Goal: Task Accomplishment & Management: Complete application form

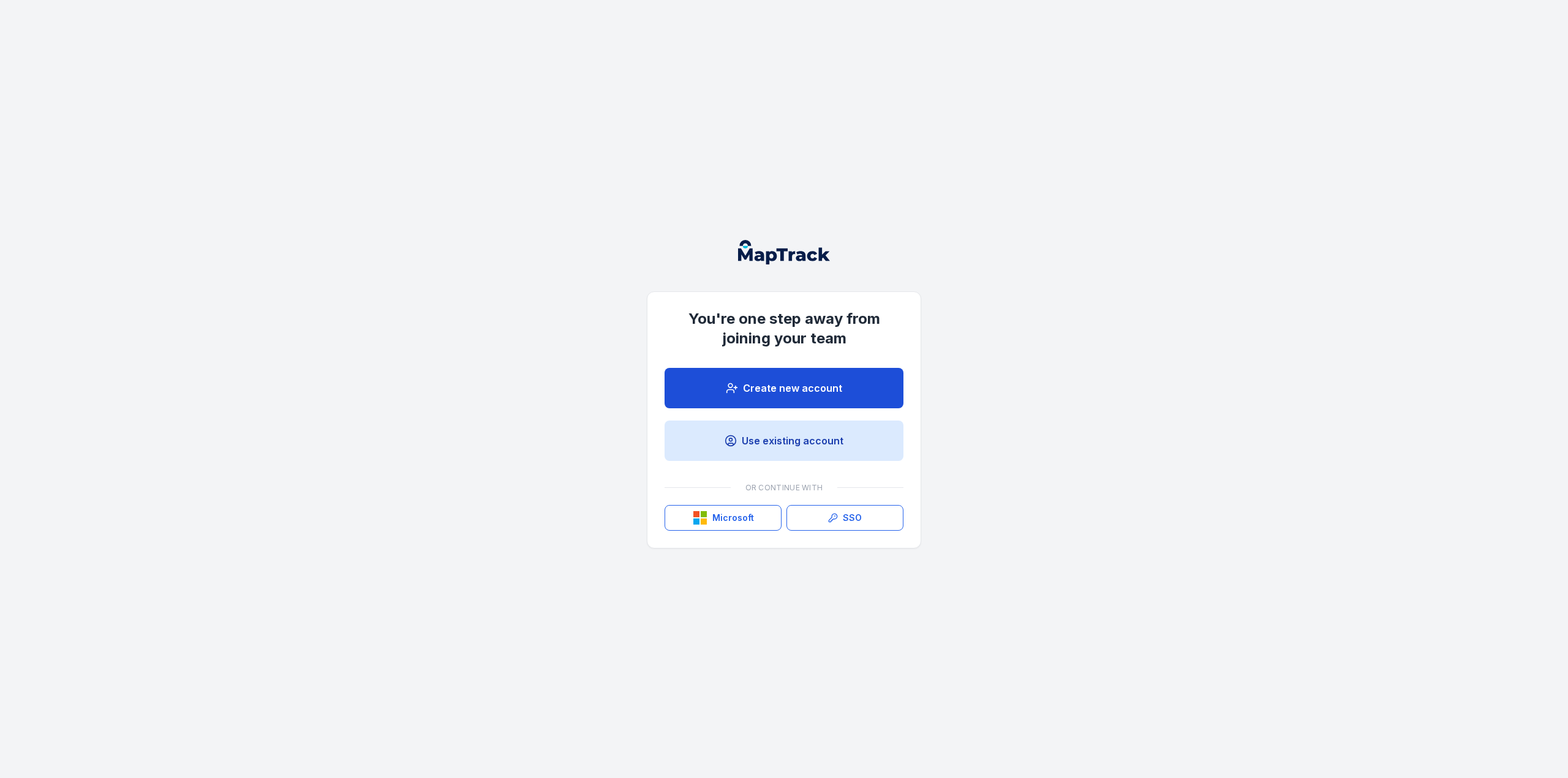
click at [767, 392] on link "Create new account" at bounding box center [784, 388] width 239 height 40
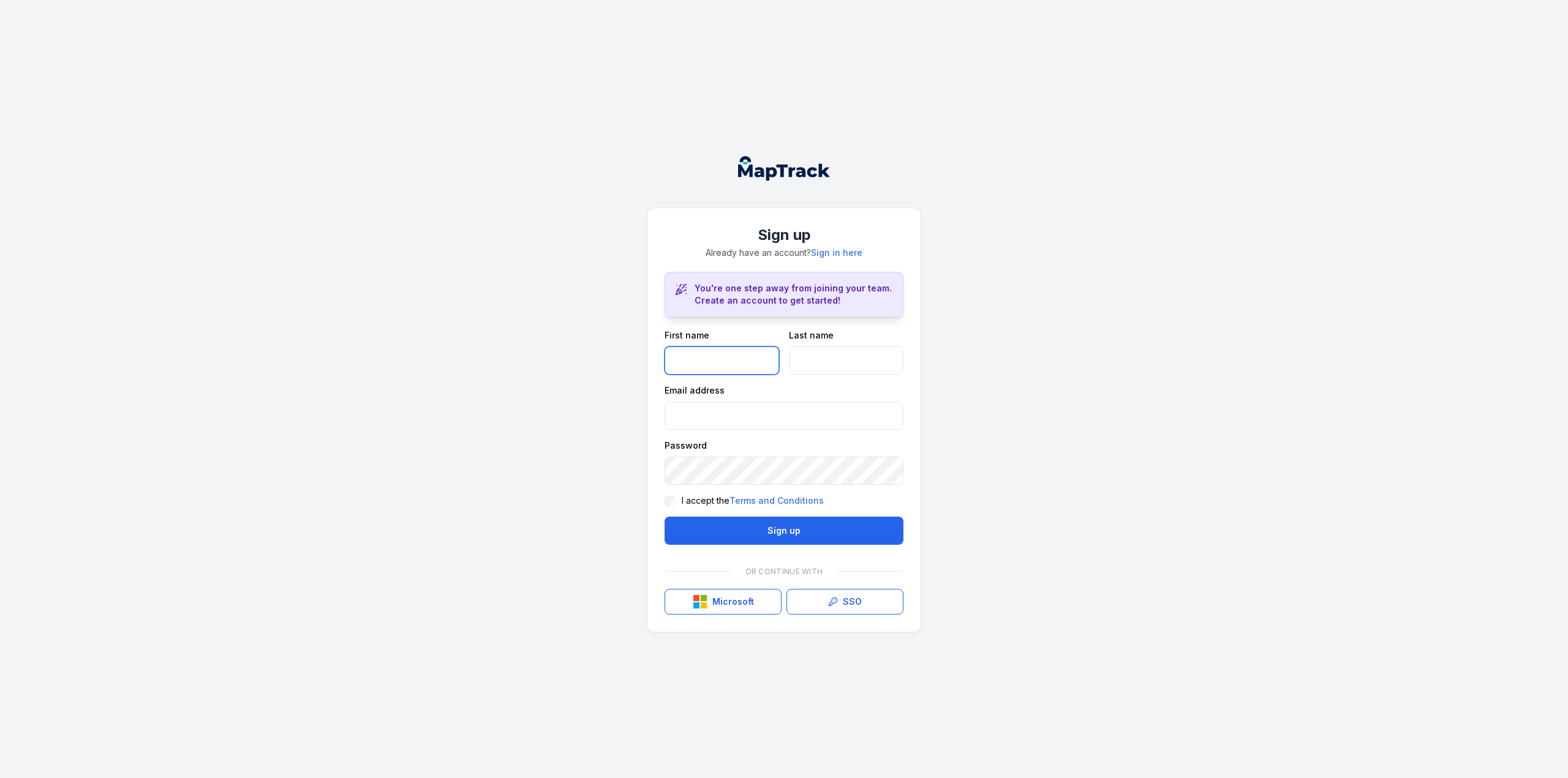
click at [751, 357] on input "text" at bounding box center [722, 360] width 115 height 28
type input "******"
click at [840, 366] on input "text" at bounding box center [846, 360] width 115 height 28
type input "*******"
click at [783, 428] on input "email" at bounding box center [784, 416] width 239 height 28
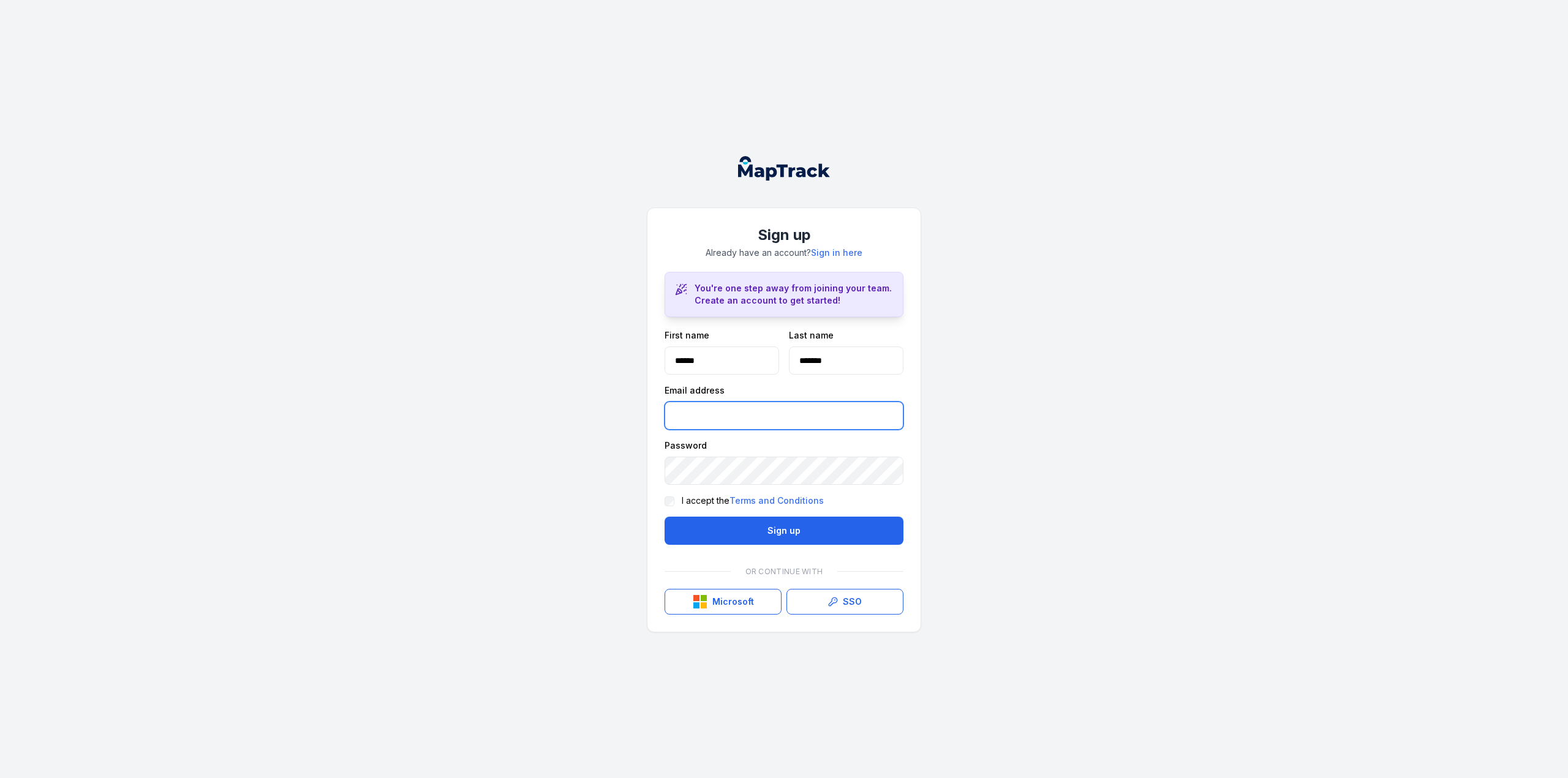
type input "**********"
click at [785, 530] on button "Sign up" at bounding box center [784, 531] width 239 height 28
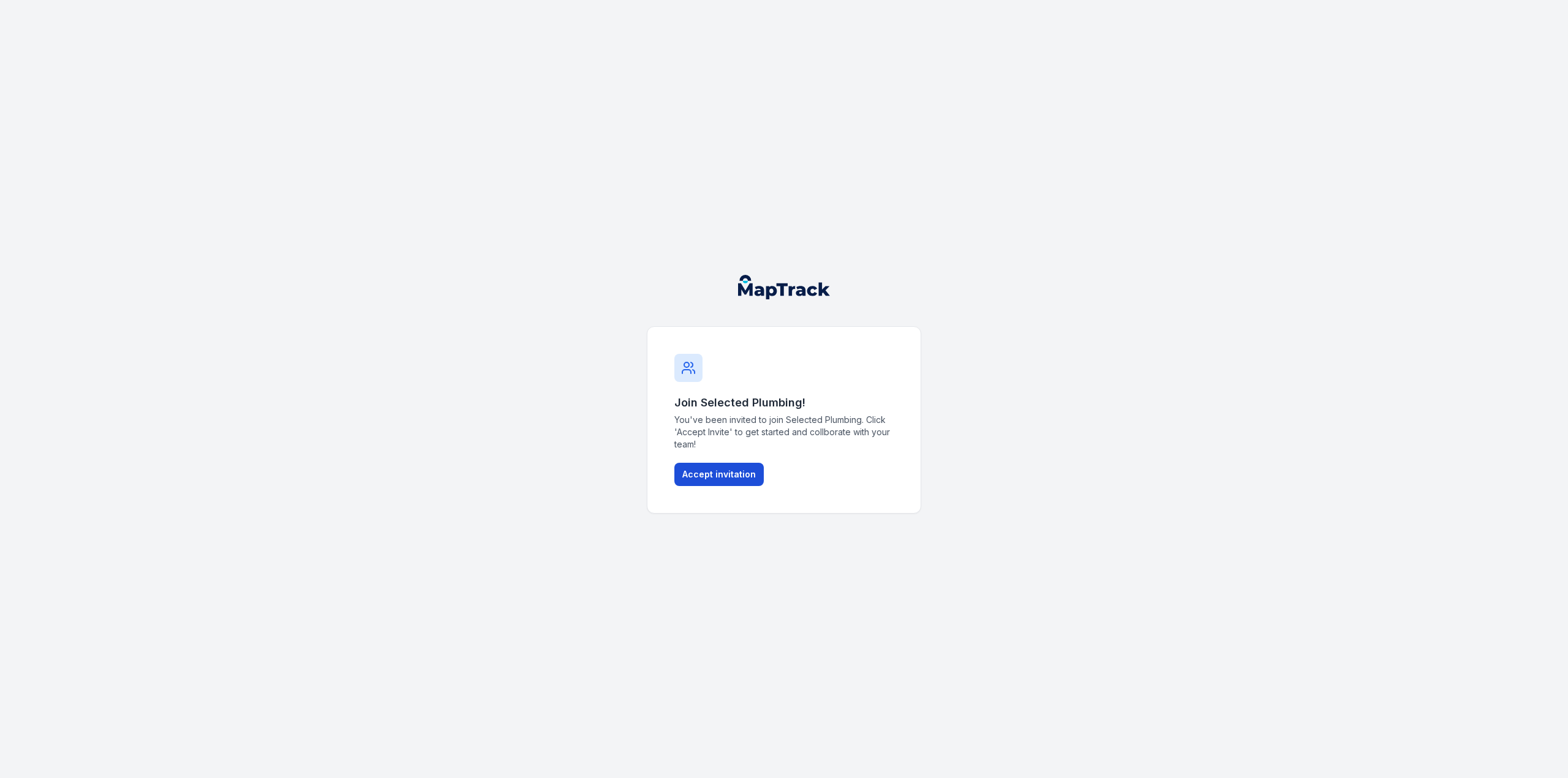
click at [706, 480] on button "Accept invitation" at bounding box center [719, 475] width 90 height 24
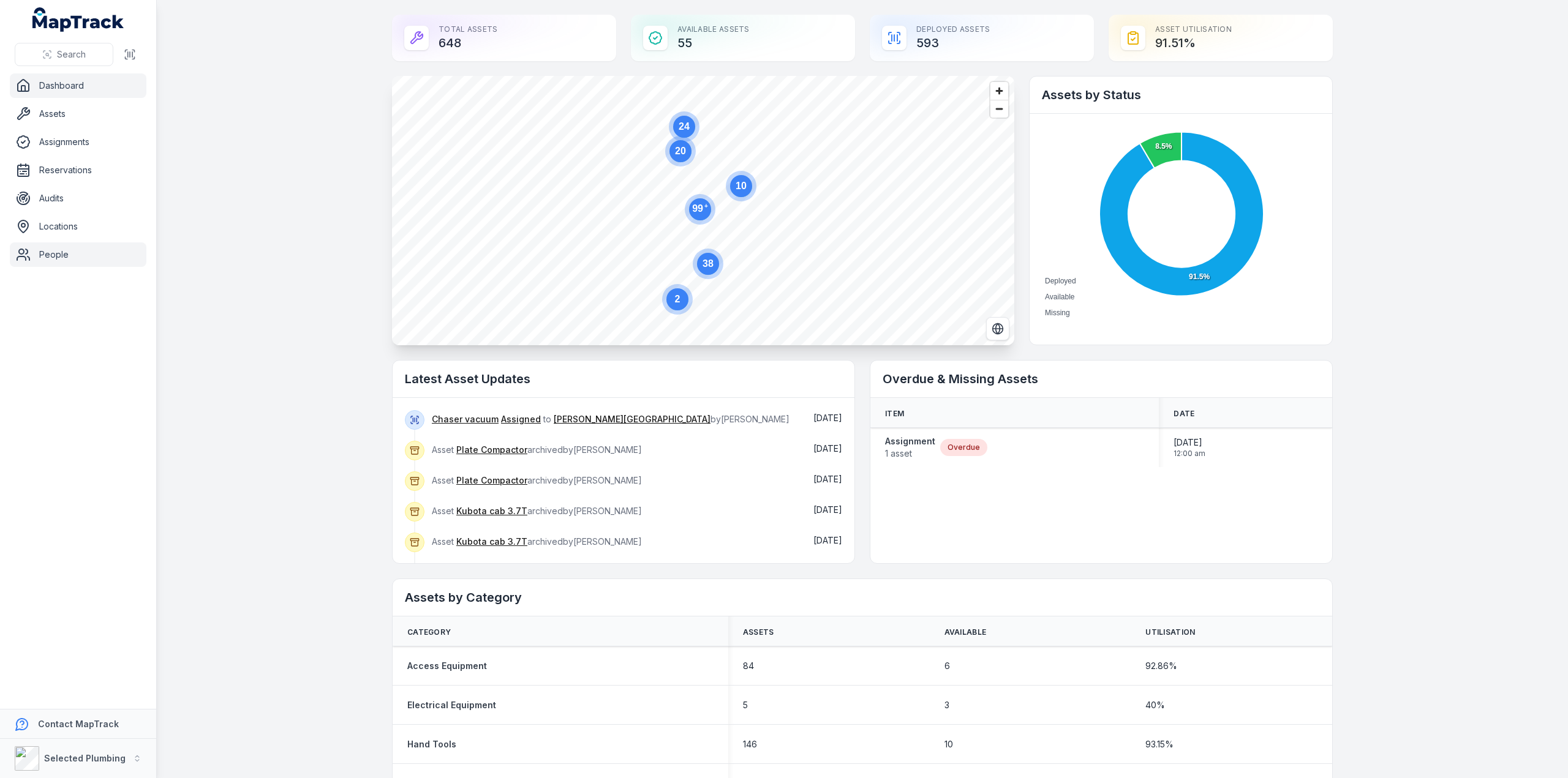
click at [37, 254] on link "People" at bounding box center [78, 254] width 137 height 24
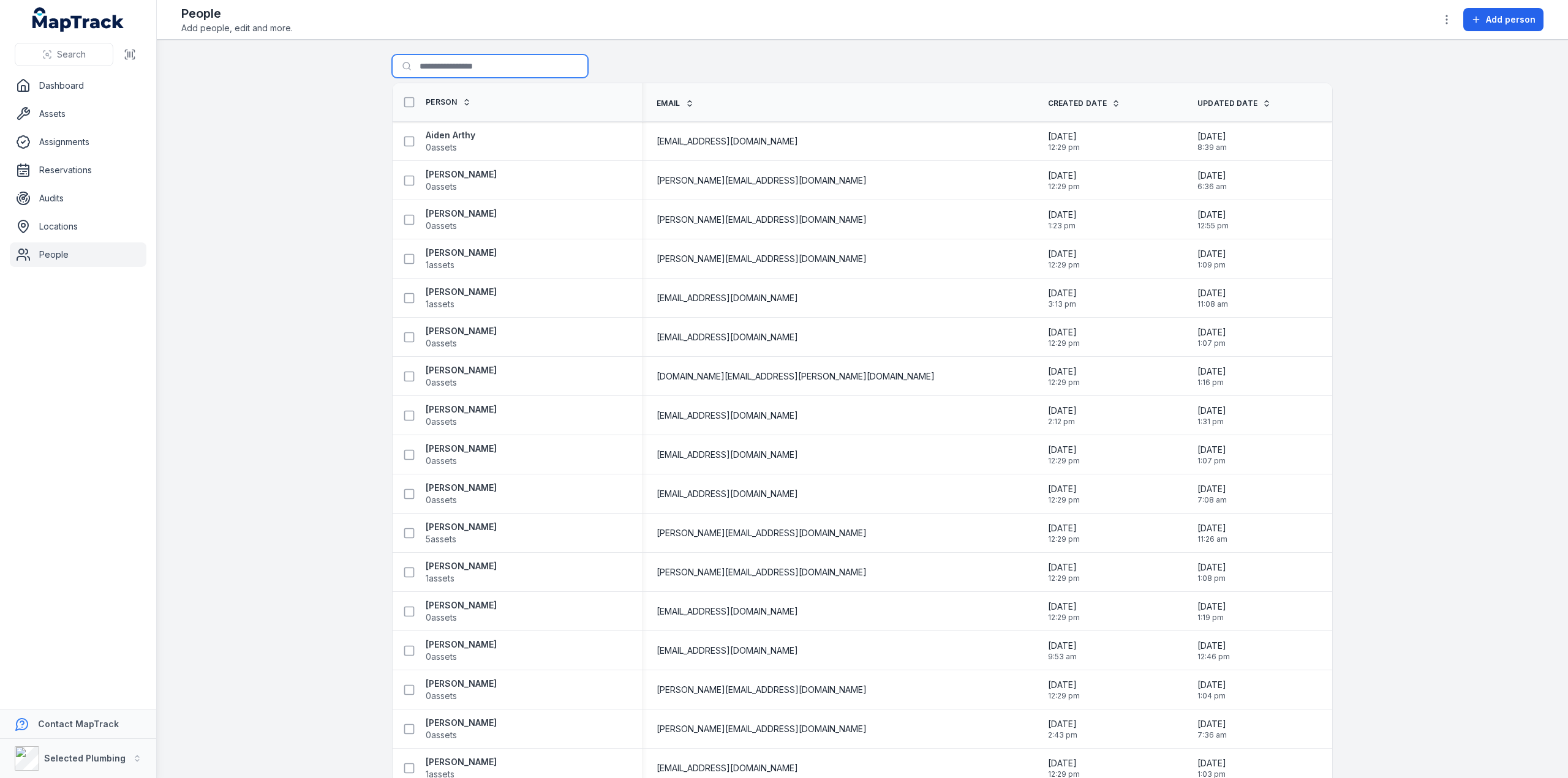
click at [413, 69] on input "Search for people" at bounding box center [490, 67] width 196 height 24
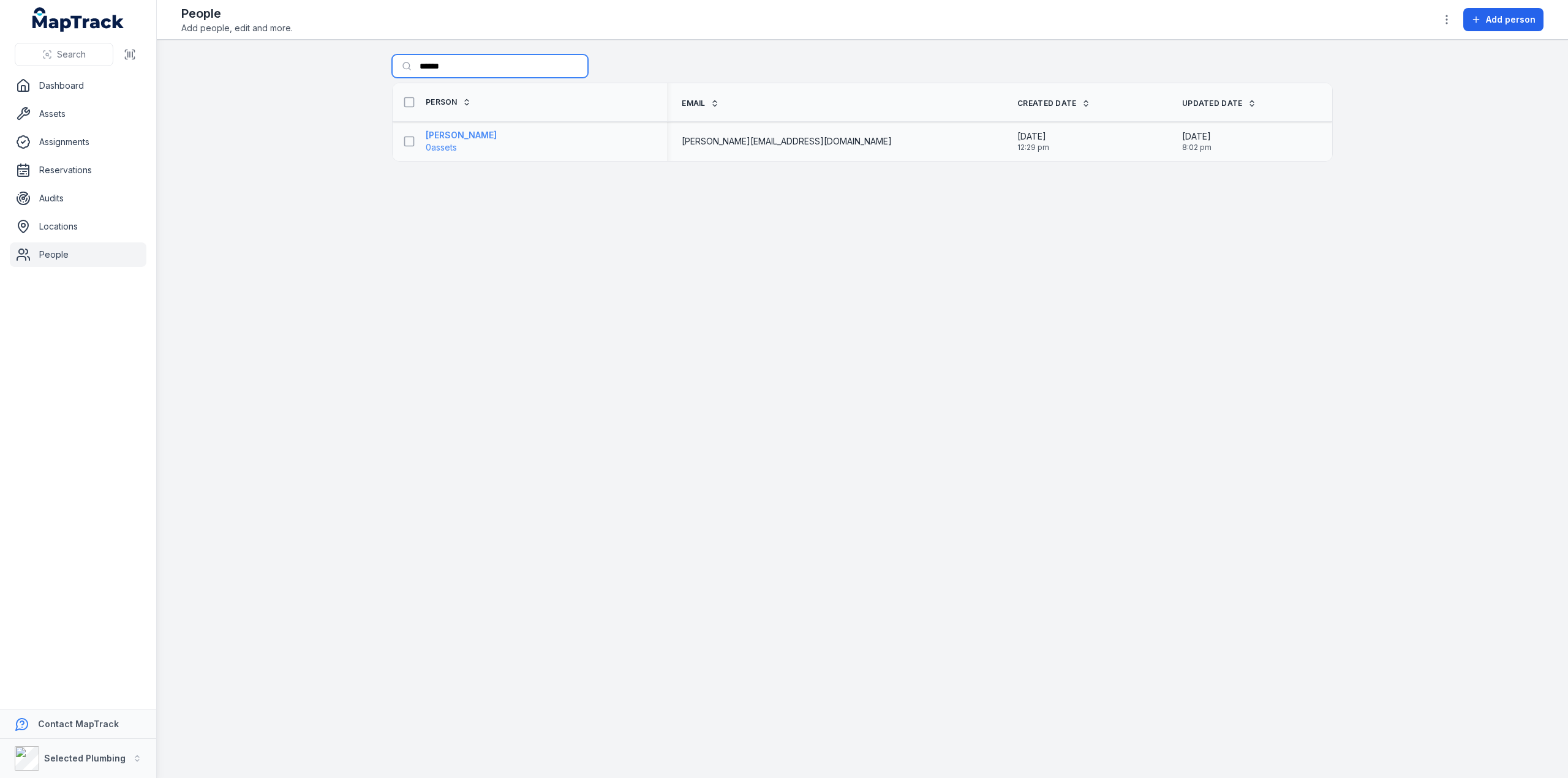
type input "******"
click at [461, 137] on strong "[PERSON_NAME]" at bounding box center [461, 135] width 71 height 12
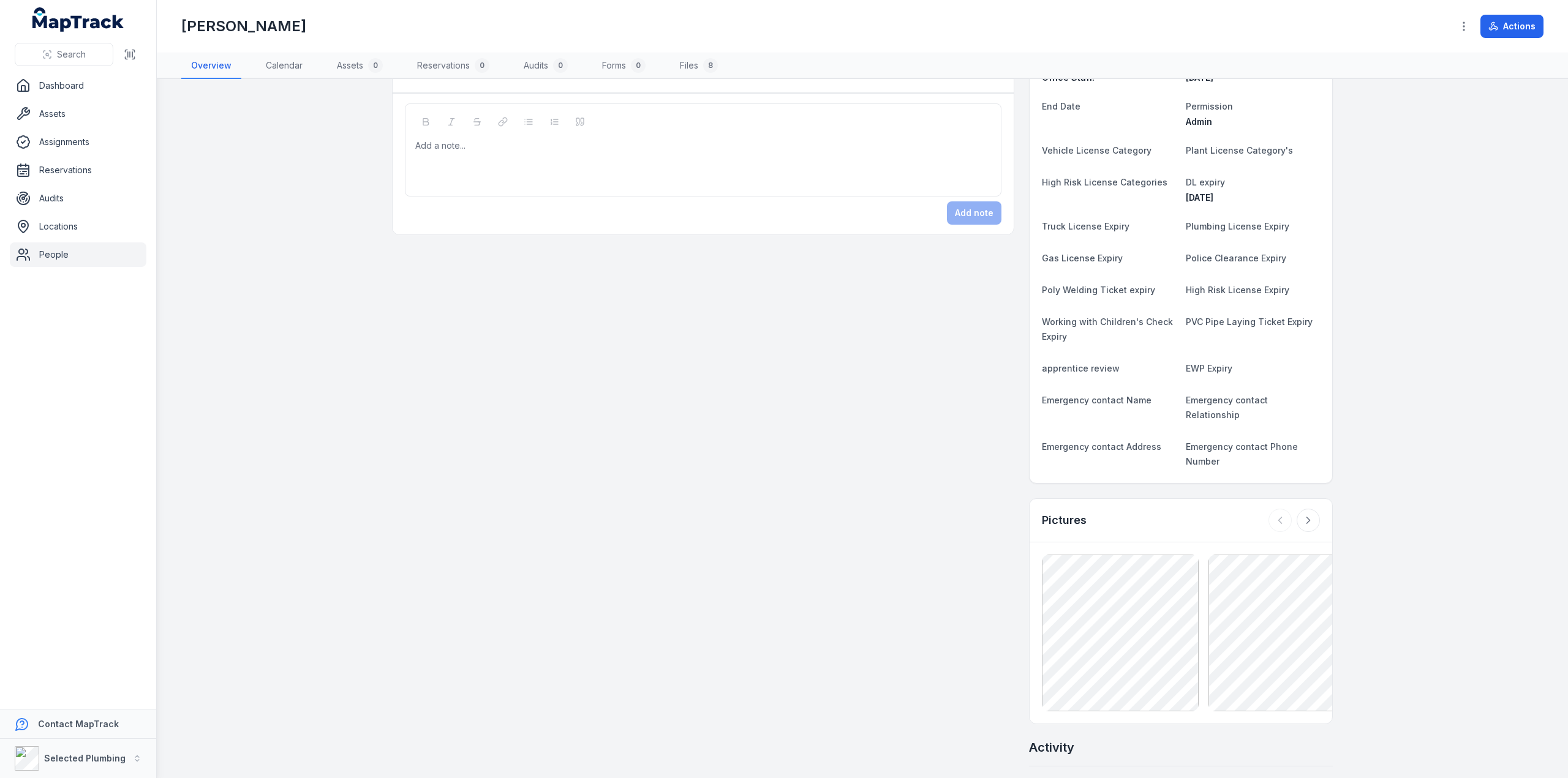
scroll to position [245, 0]
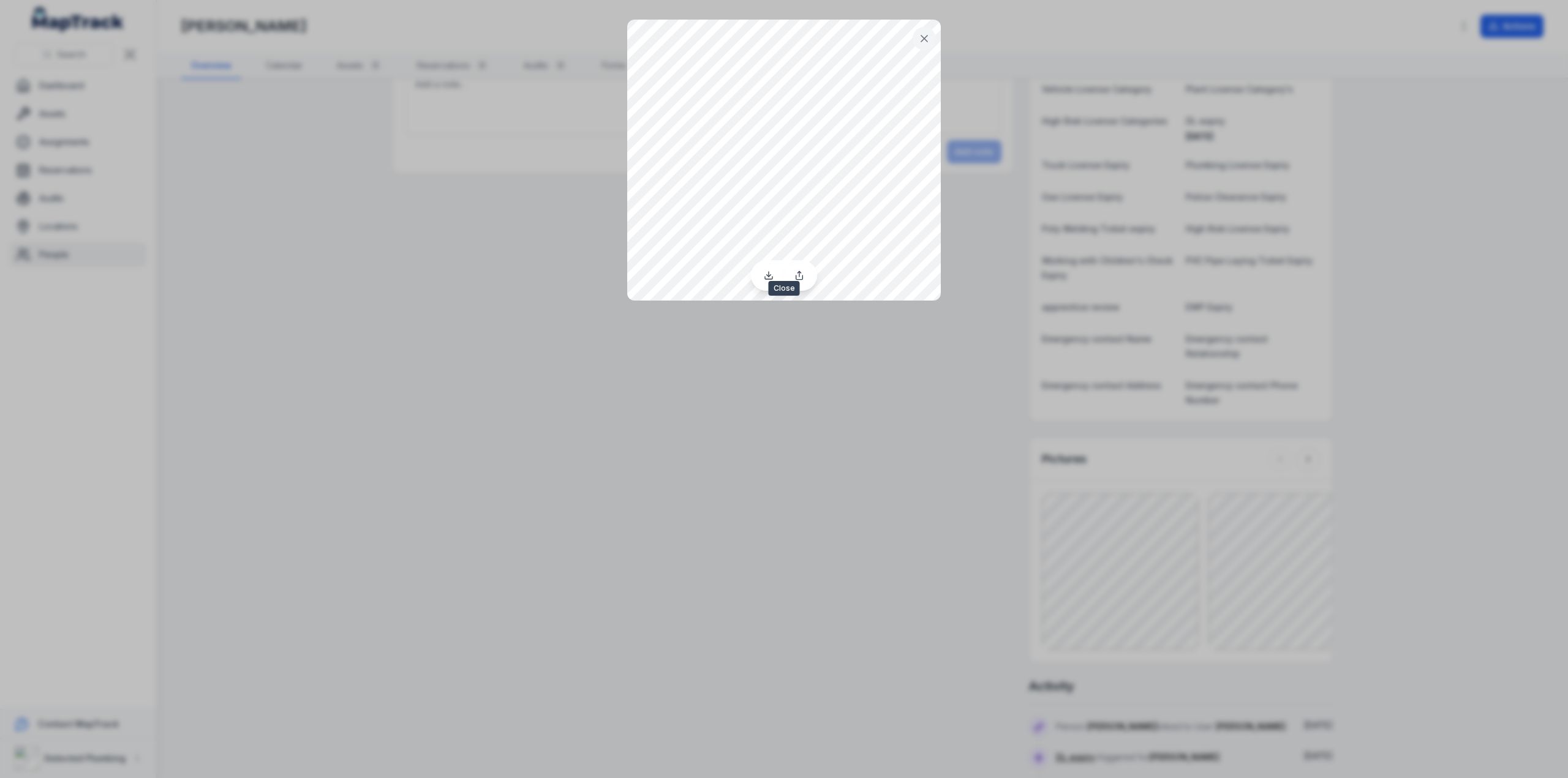
click at [928, 34] on icon at bounding box center [924, 39] width 12 height 12
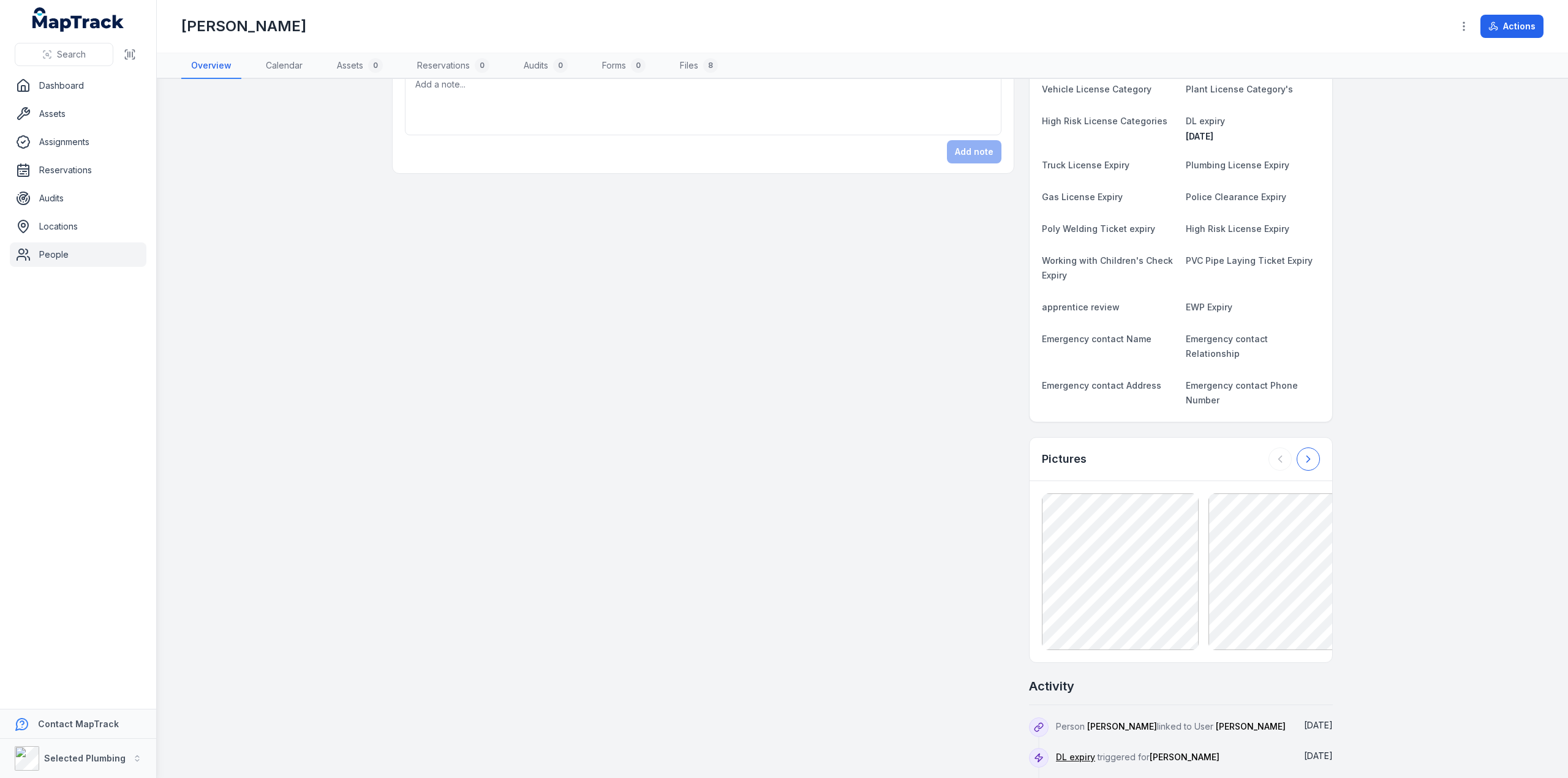
click at [1310, 453] on icon at bounding box center [1309, 459] width 12 height 12
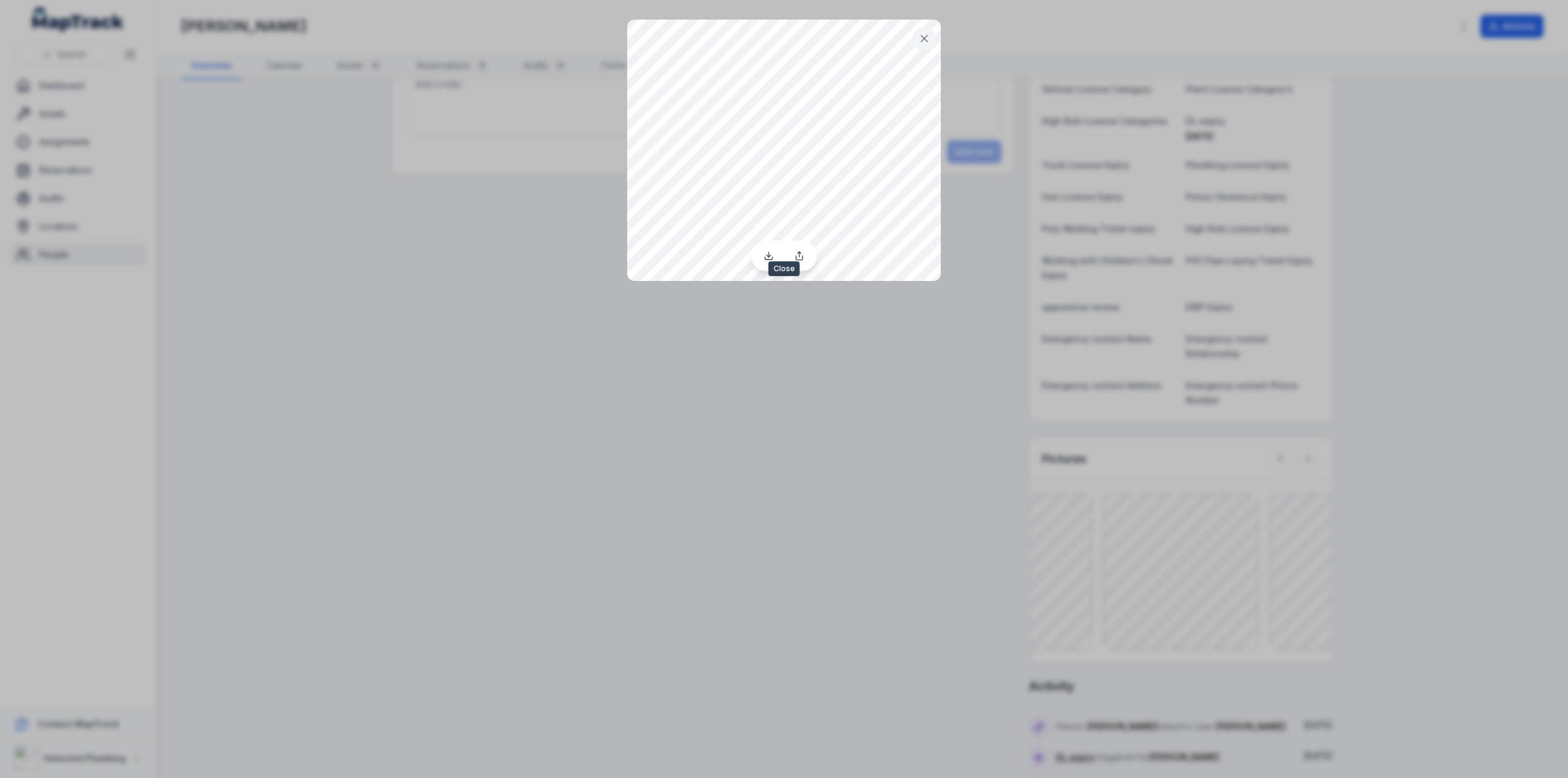
click at [929, 36] on icon at bounding box center [924, 39] width 12 height 12
click at [924, 43] on icon at bounding box center [924, 39] width 12 height 12
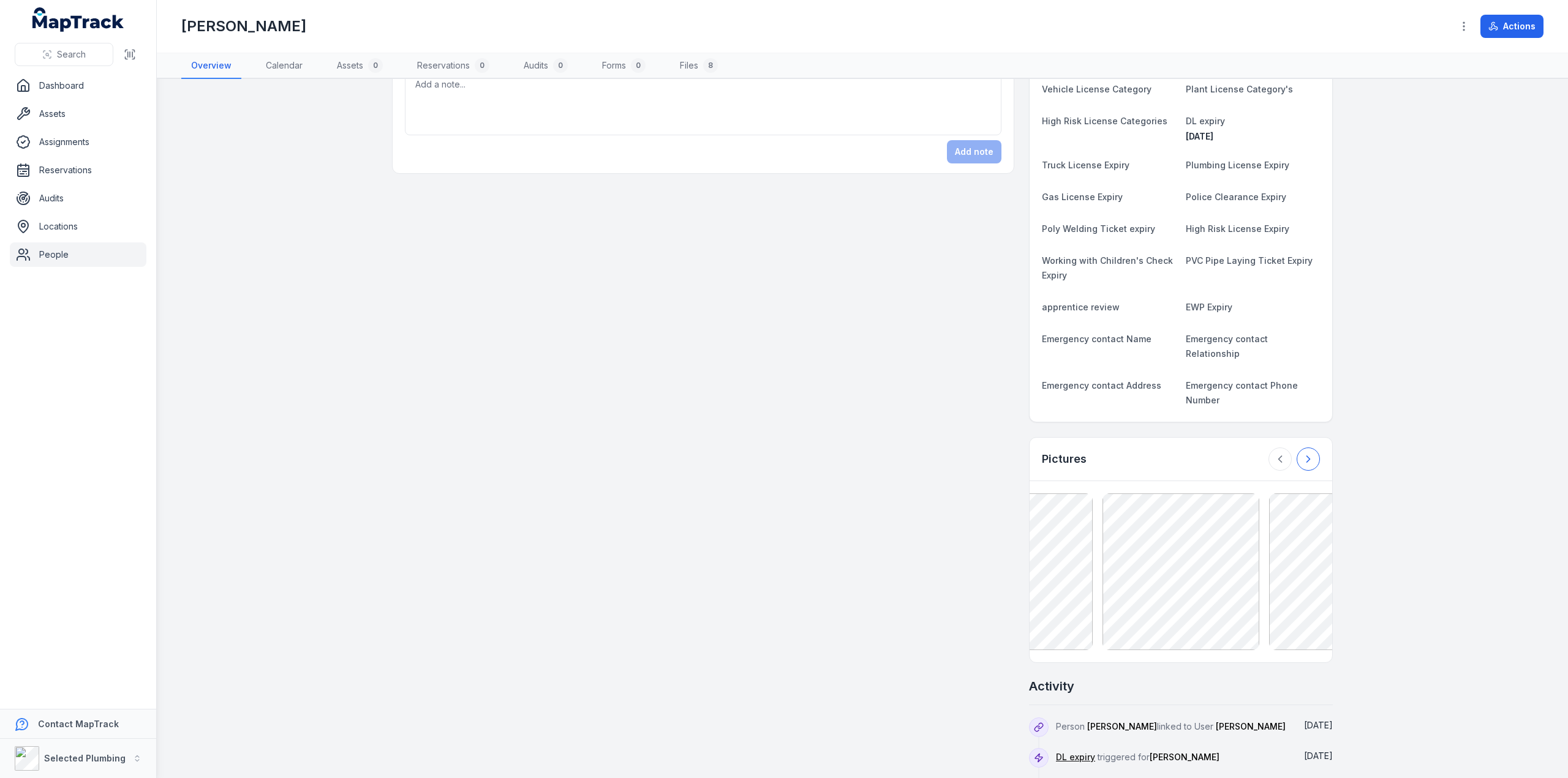
click at [1308, 453] on icon at bounding box center [1309, 459] width 12 height 12
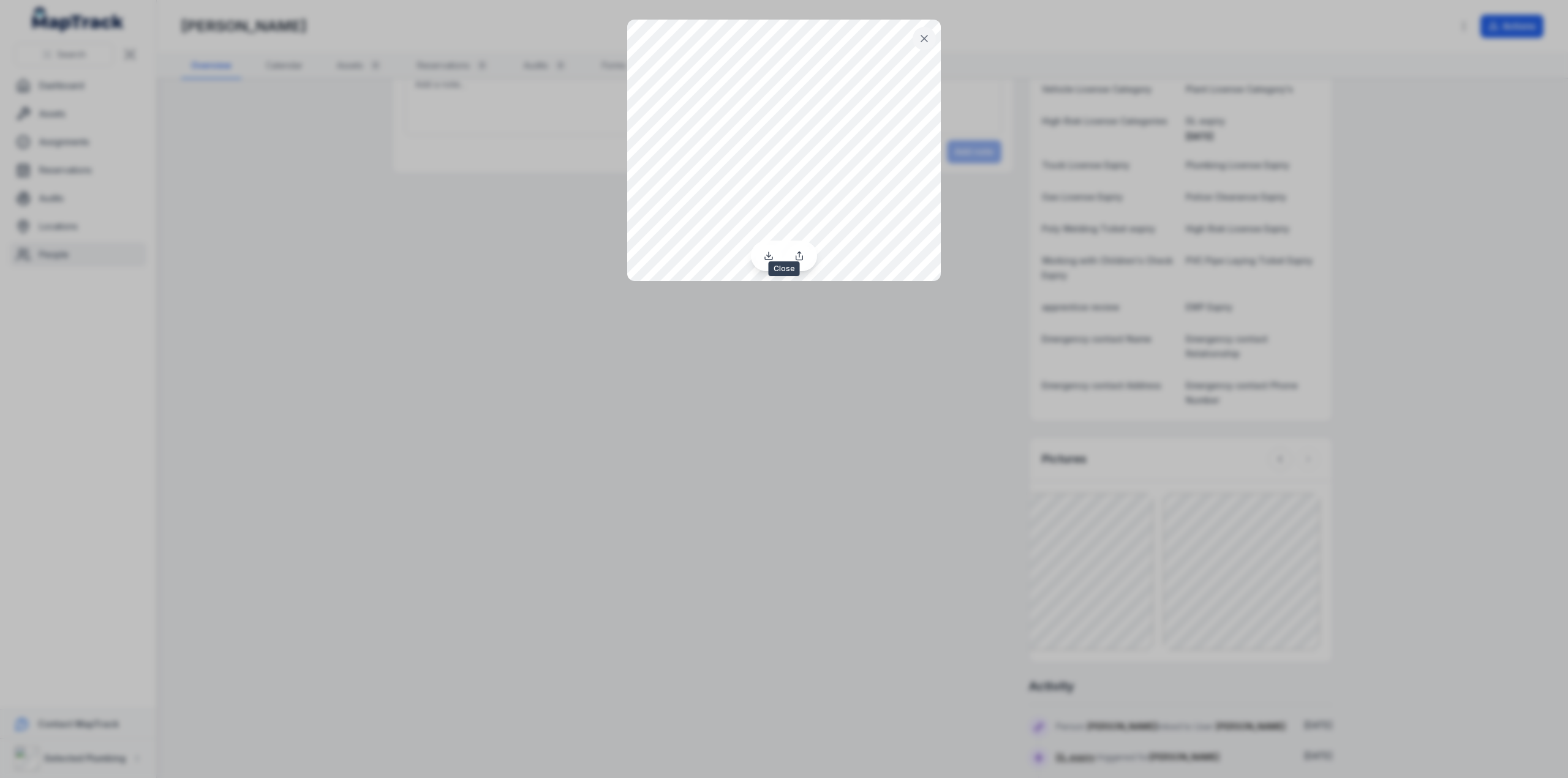
click at [929, 33] on icon at bounding box center [924, 39] width 12 height 12
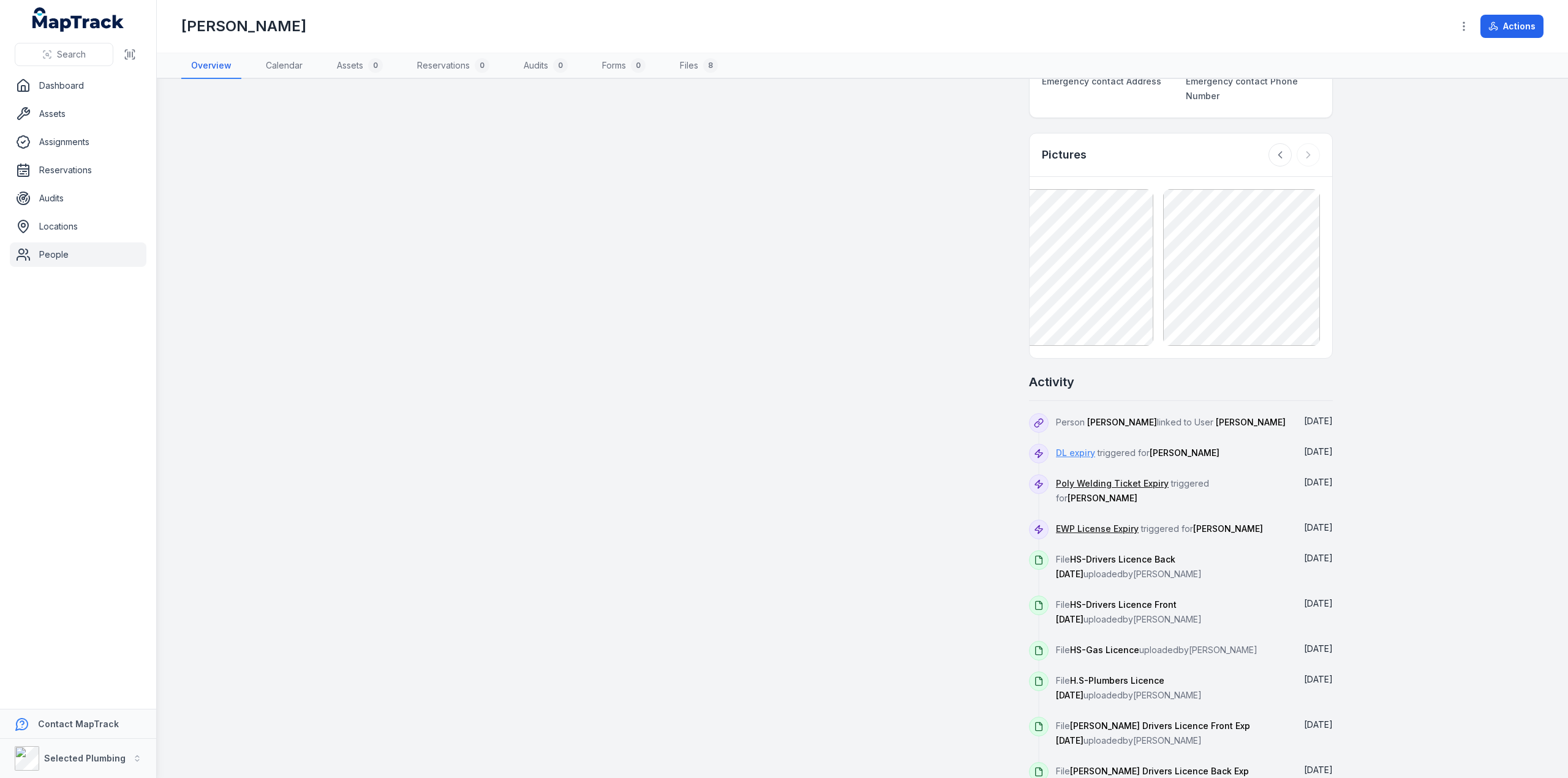
scroll to position [488, 0]
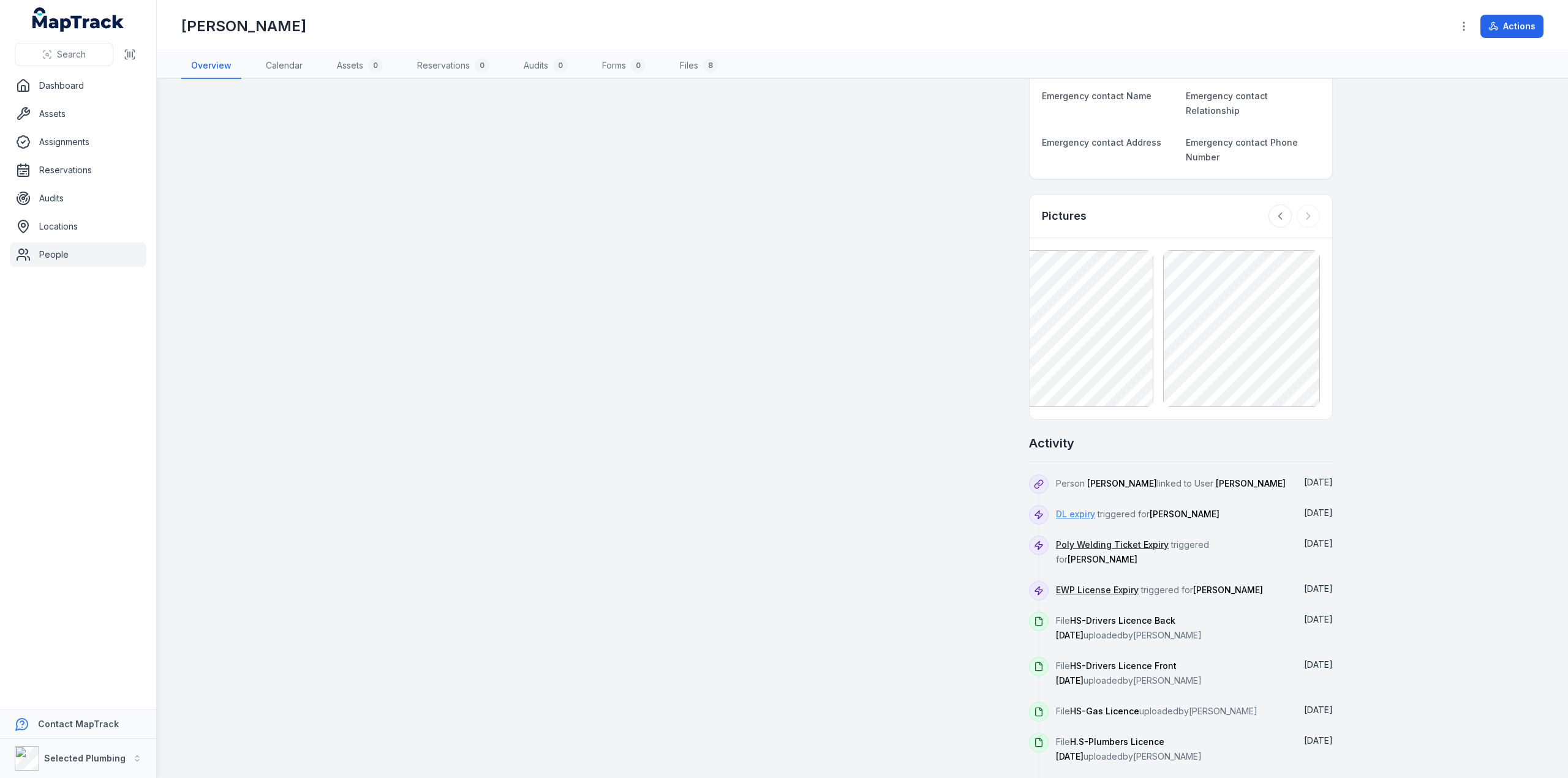
click at [1065, 508] on link "DL expiry" at bounding box center [1076, 514] width 39 height 12
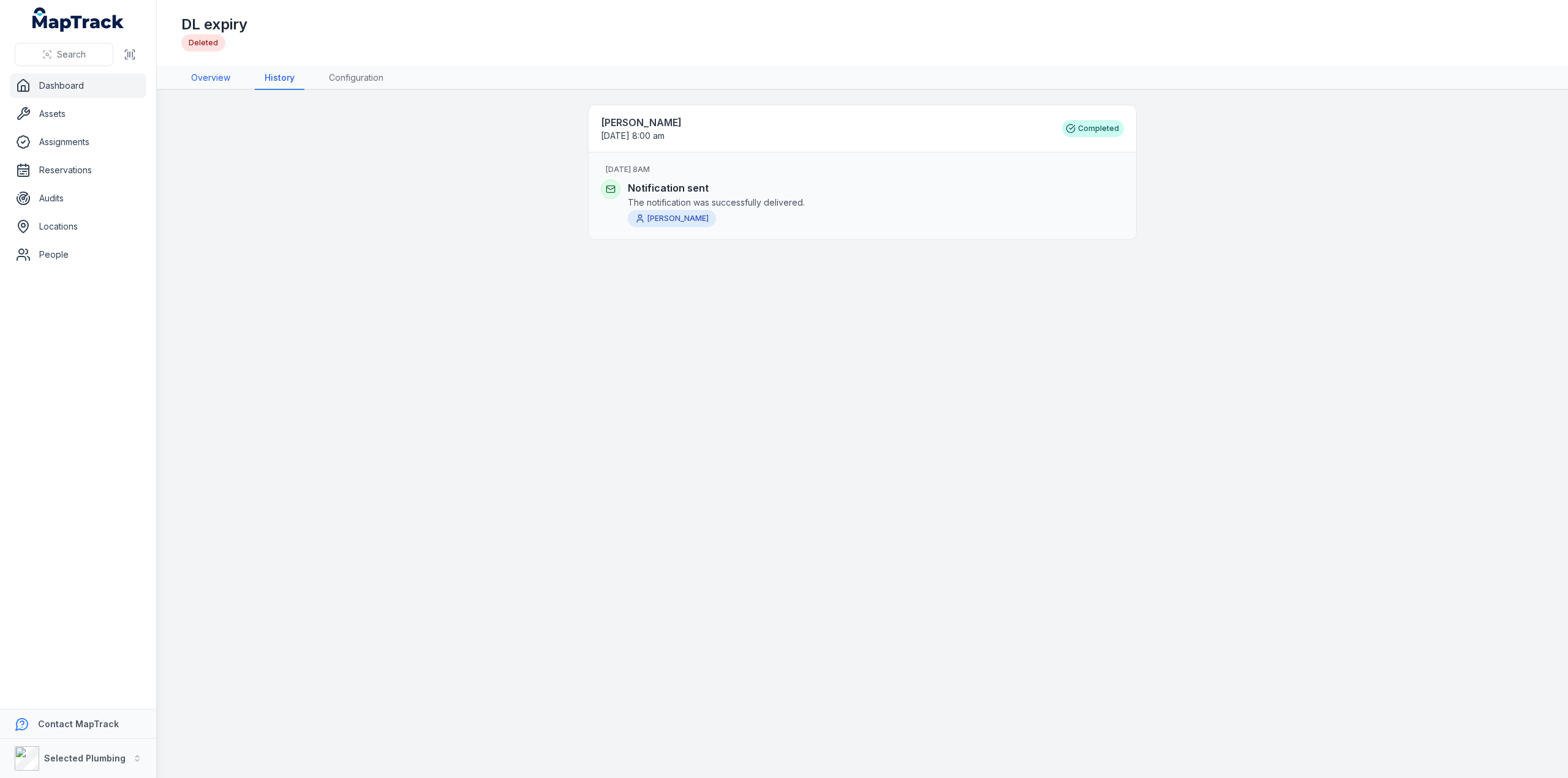
click at [204, 78] on link "Overview" at bounding box center [210, 78] width 59 height 24
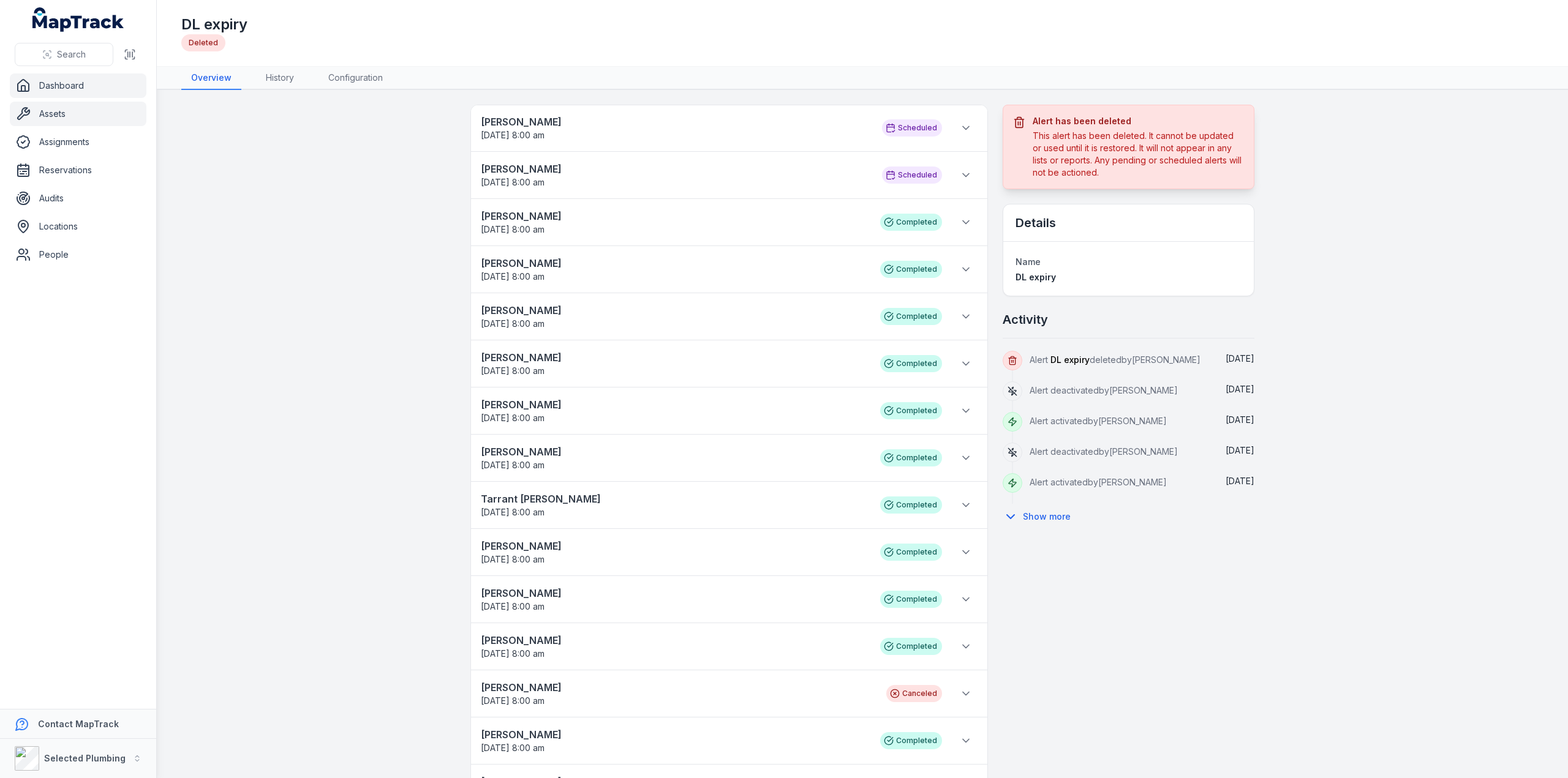
click at [67, 116] on link "Assets" at bounding box center [78, 113] width 137 height 24
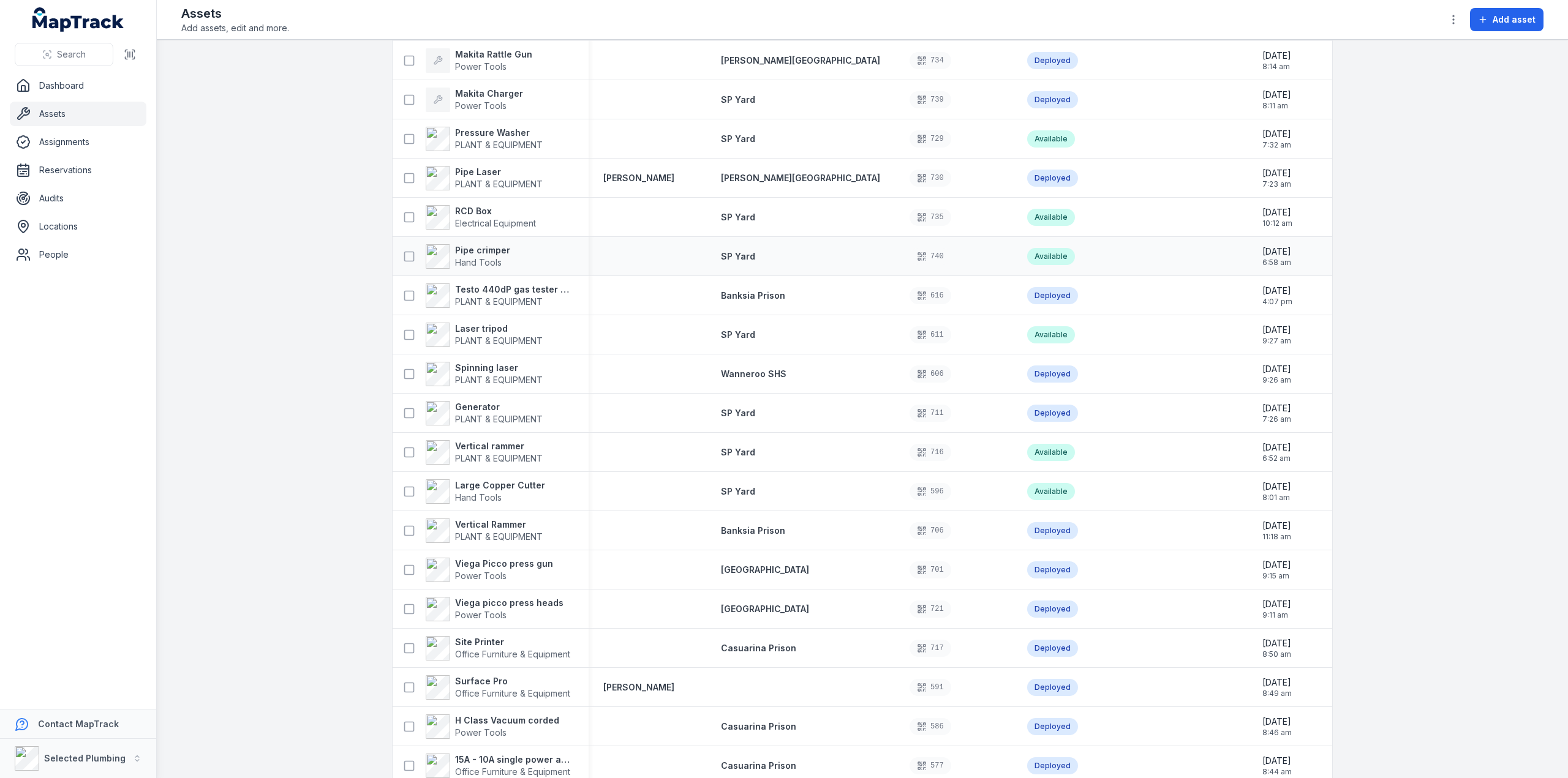
scroll to position [367, 0]
